Goal: Transaction & Acquisition: Purchase product/service

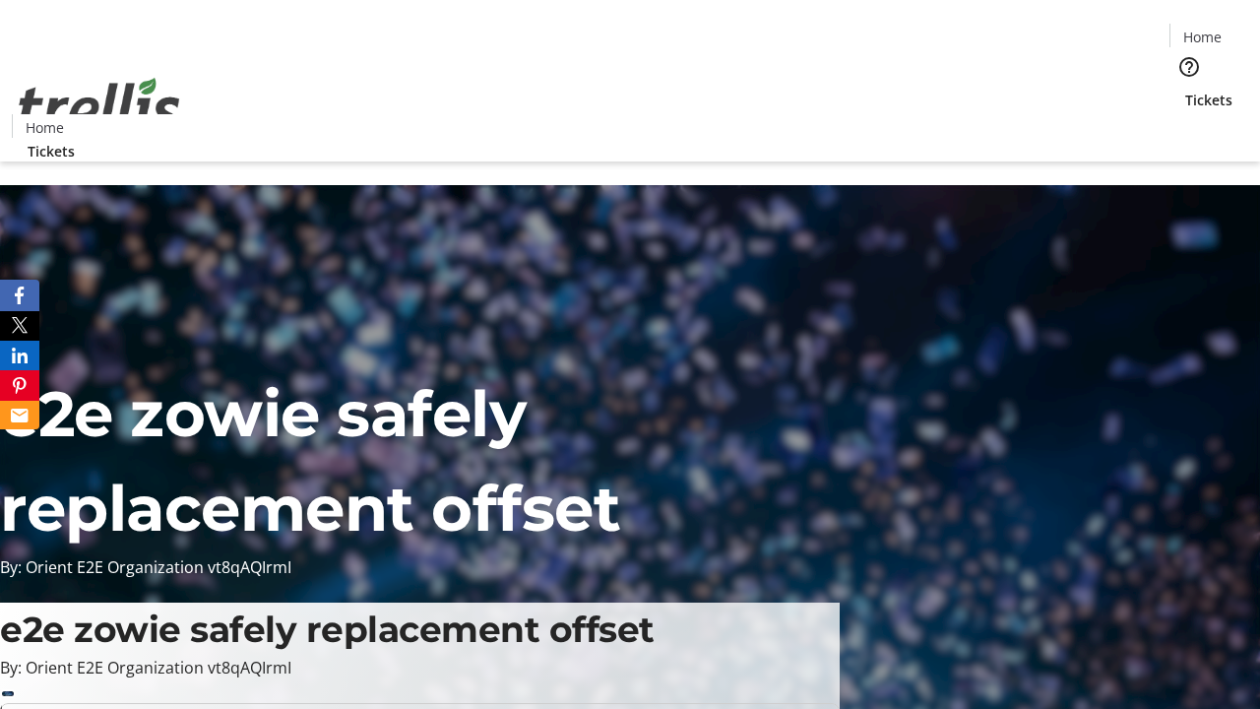
click at [1185, 90] on span "Tickets" at bounding box center [1208, 100] width 47 height 21
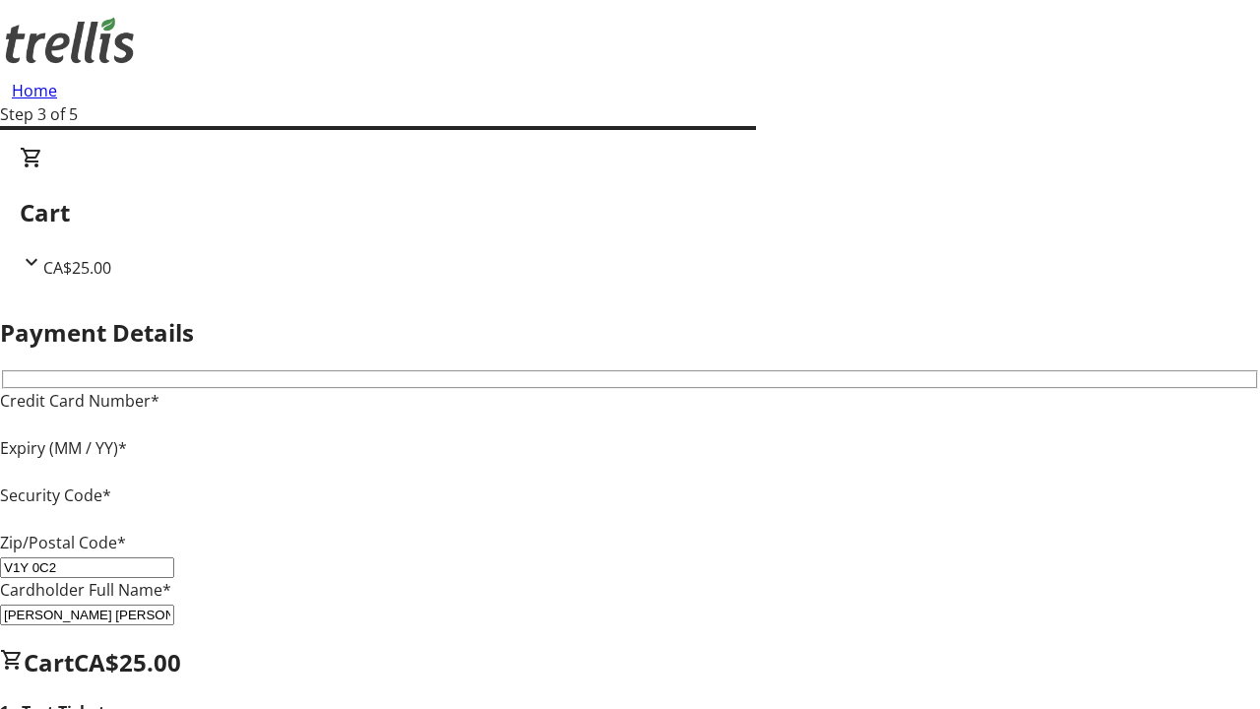
type input "V1Y 0C2"
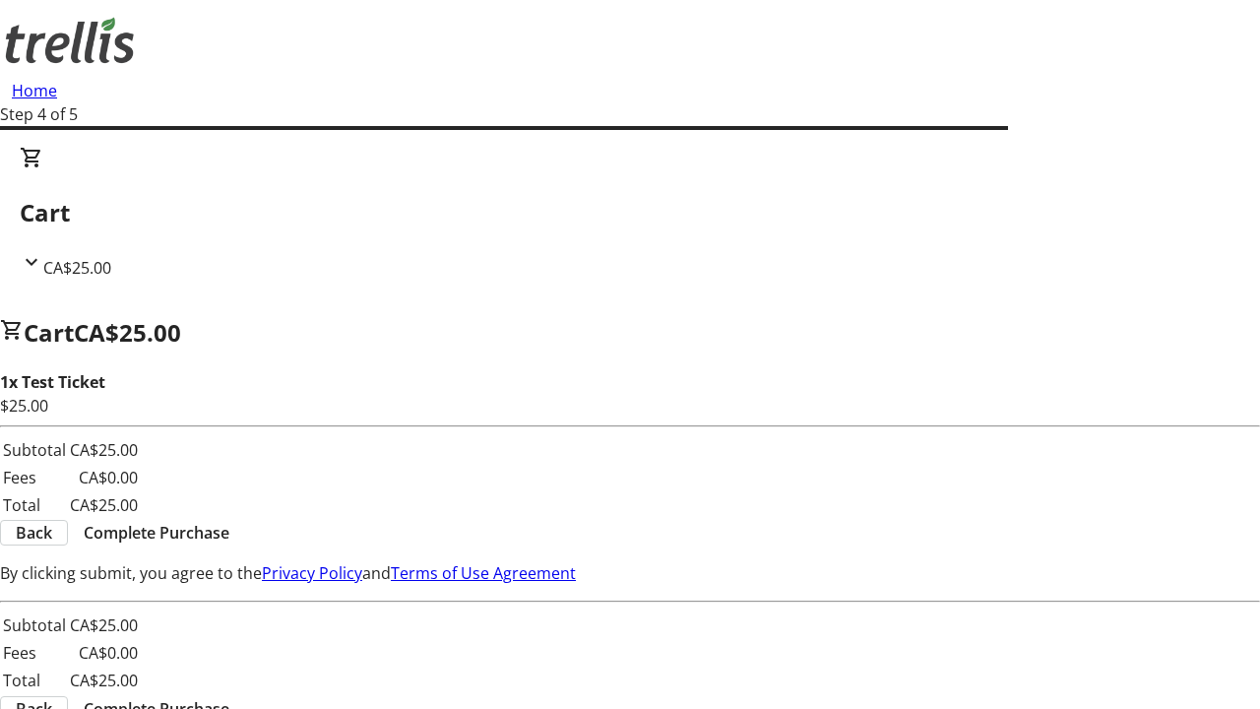
click at [229, 521] on span "Complete Purchase" at bounding box center [157, 533] width 146 height 24
